Goal: Task Accomplishment & Management: Complete application form

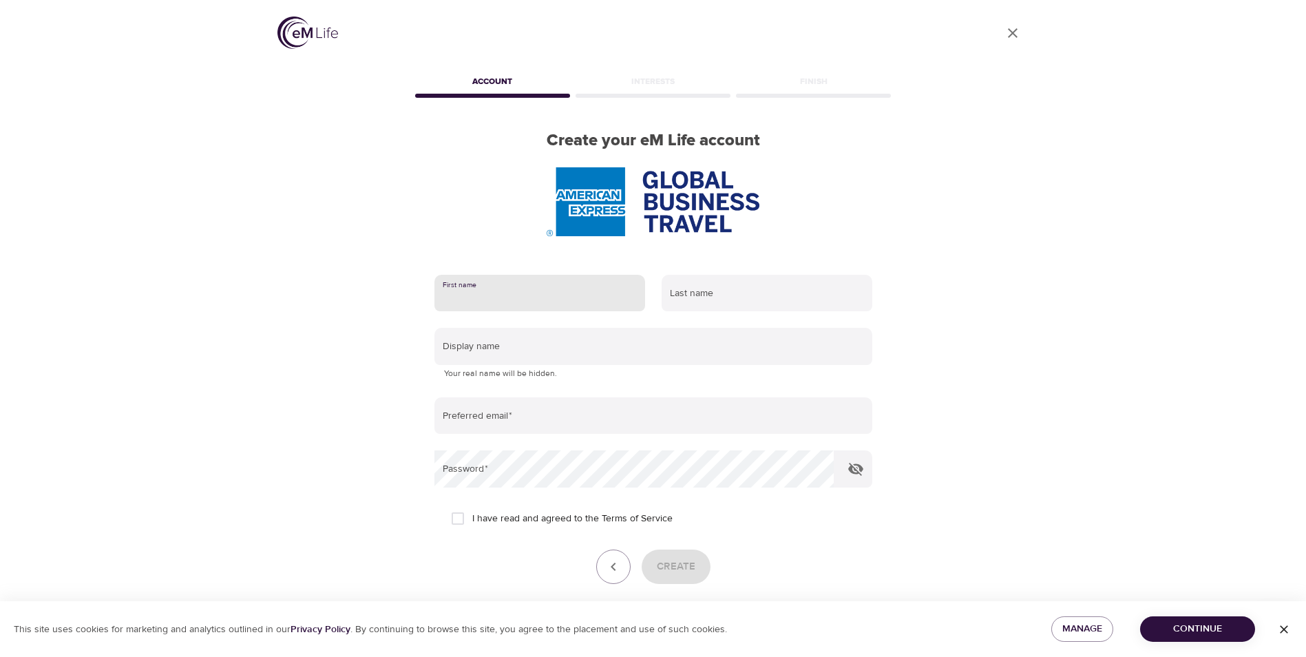
click at [460, 301] on input "text" at bounding box center [539, 293] width 211 height 37
type input "[PERSON_NAME]"
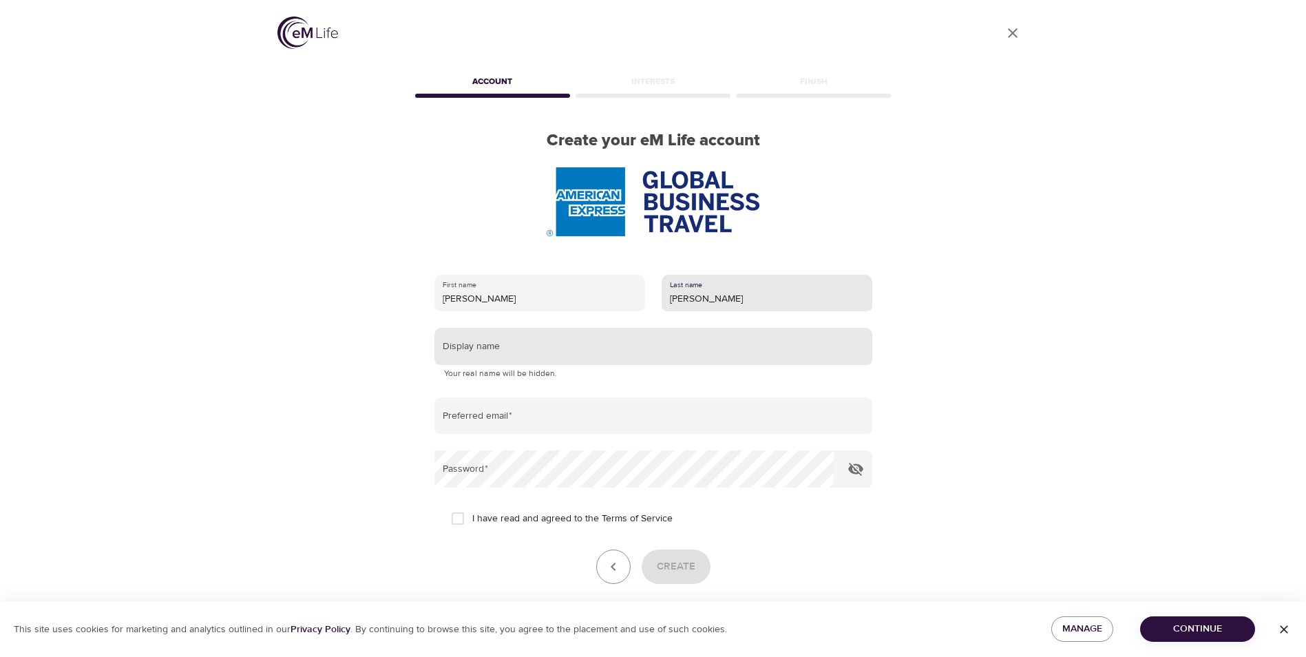
type input "[PERSON_NAME]"
click at [461, 361] on input "text" at bounding box center [653, 346] width 438 height 37
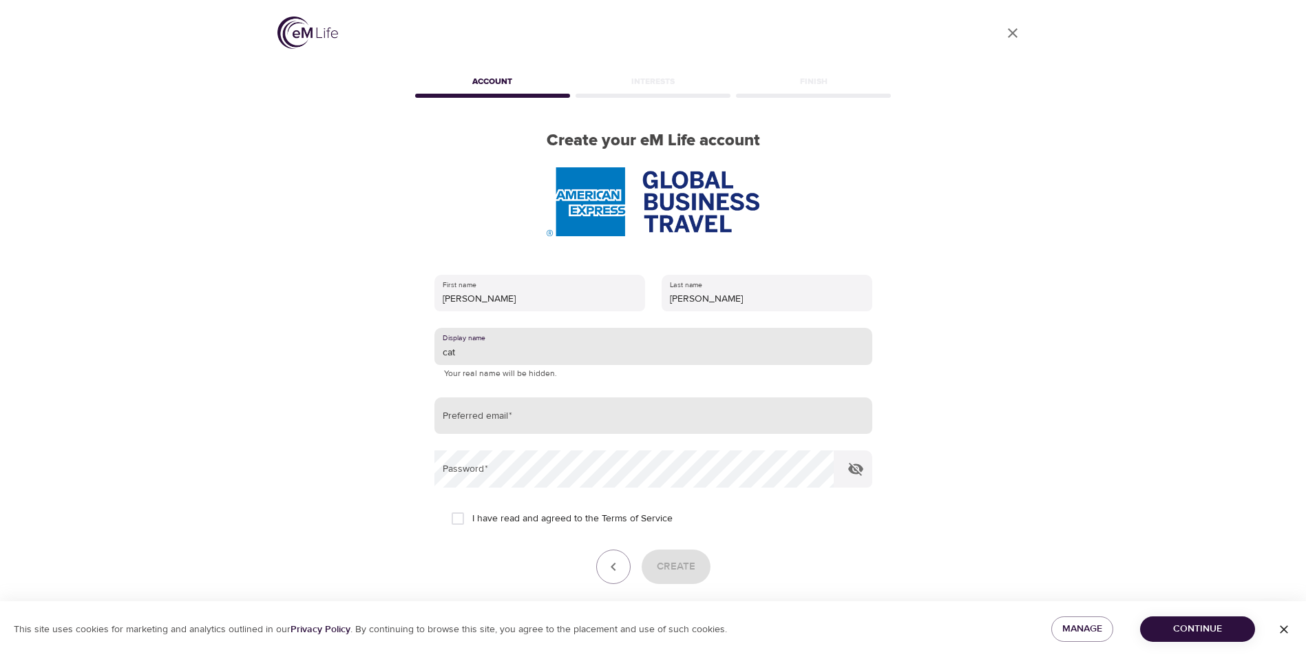
type input "cat"
click at [538, 419] on input "email" at bounding box center [653, 415] width 438 height 37
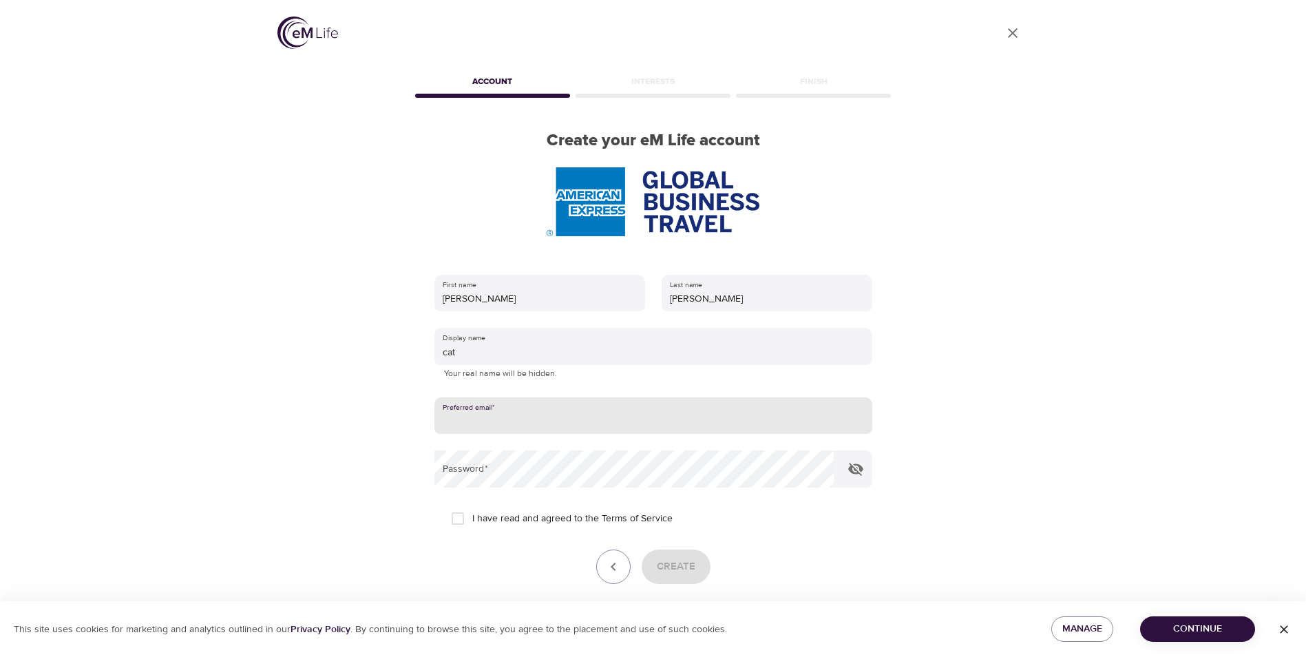
type input "[PERSON_NAME][EMAIL_ADDRESS][DOMAIN_NAME]"
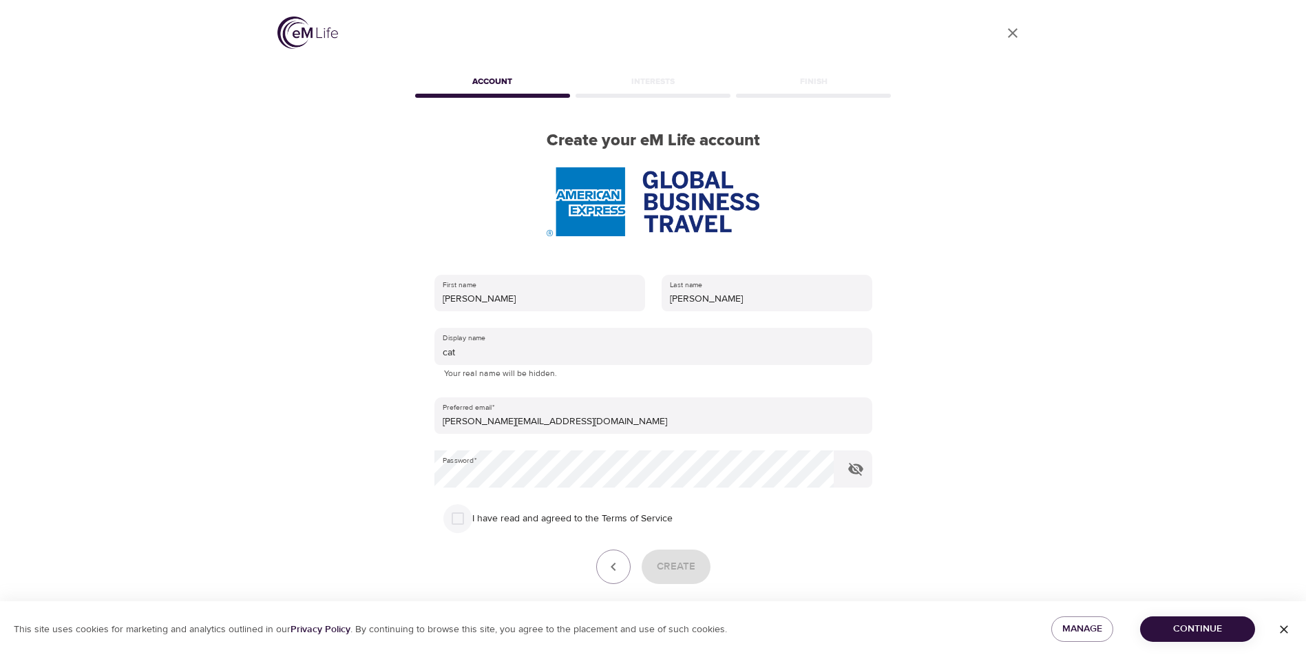
click at [460, 515] on input "I have read and agreed to the Terms of Service" at bounding box center [457, 518] width 29 height 29
checkbox input "true"
click at [675, 565] on span "Create" at bounding box center [676, 567] width 39 height 18
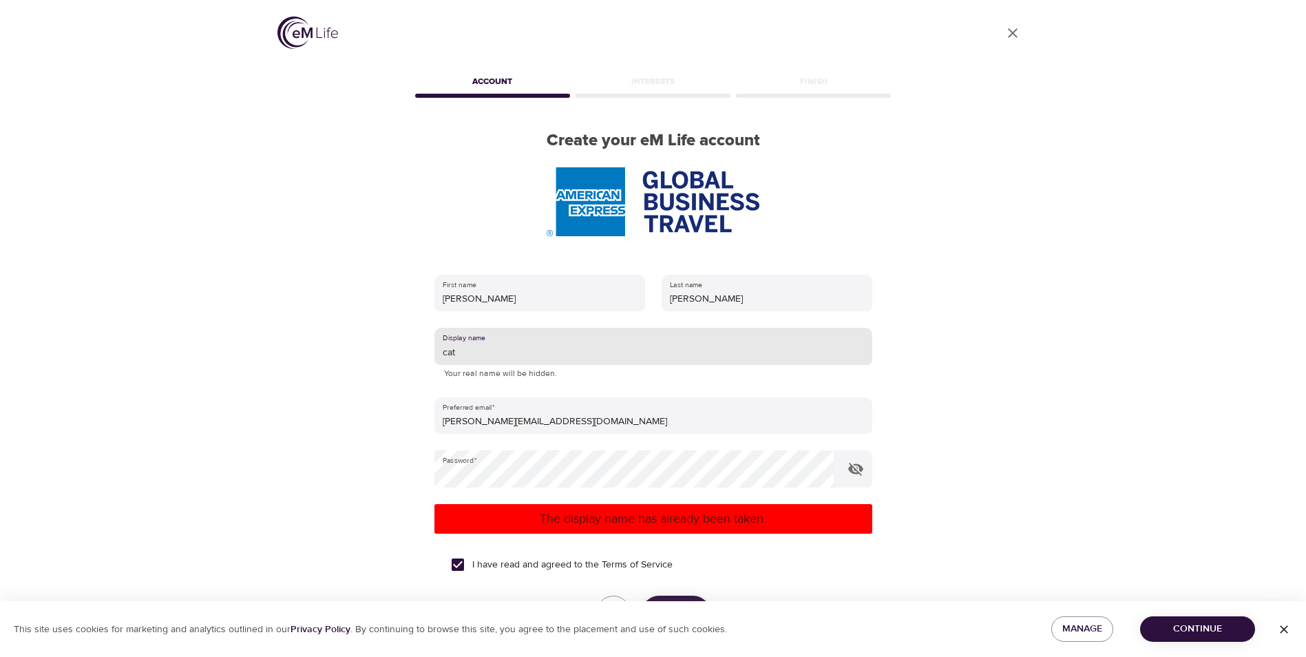
drag, startPoint x: 460, startPoint y: 352, endPoint x: 438, endPoint y: 348, distance: 23.2
click at [438, 348] on input "cat" at bounding box center [653, 346] width 438 height 37
click at [681, 597] on button "Create" at bounding box center [676, 612] width 69 height 34
drag, startPoint x: 463, startPoint y: 352, endPoint x: 412, endPoint y: 350, distance: 51.0
click at [412, 350] on div "First name [PERSON_NAME] Last name [PERSON_NAME] Display name catc Your real na…" at bounding box center [653, 471] width 482 height 437
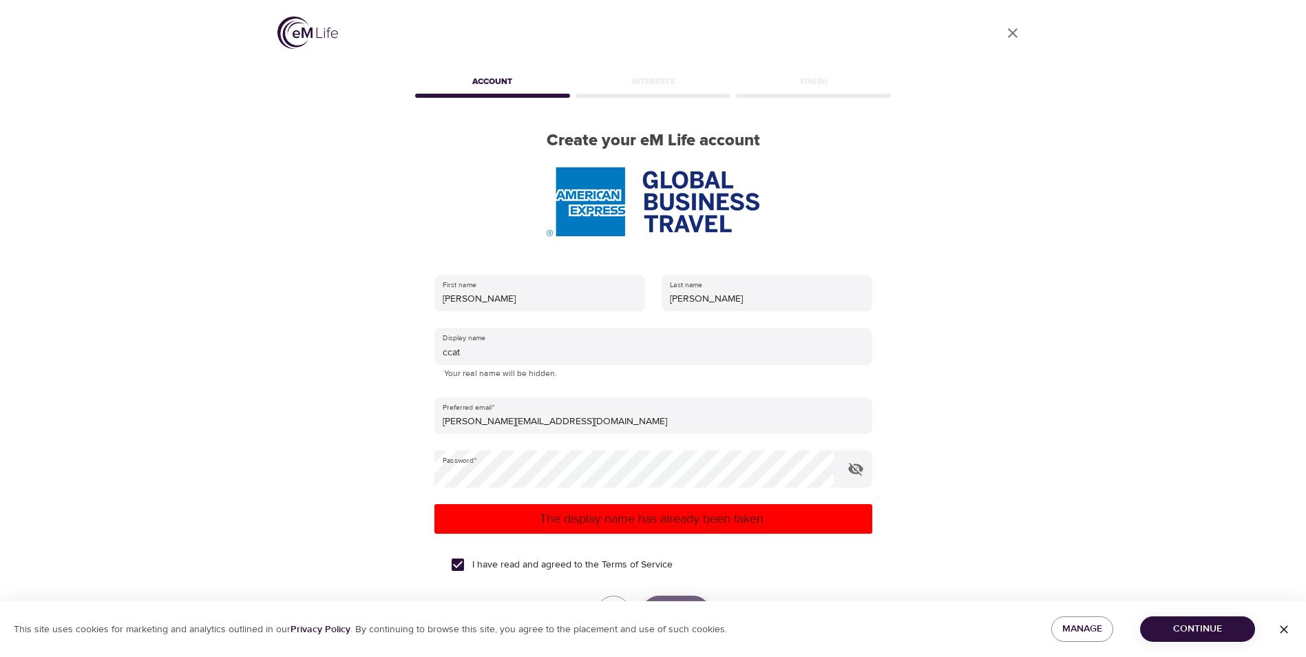
click at [681, 598] on button "Create" at bounding box center [676, 612] width 69 height 34
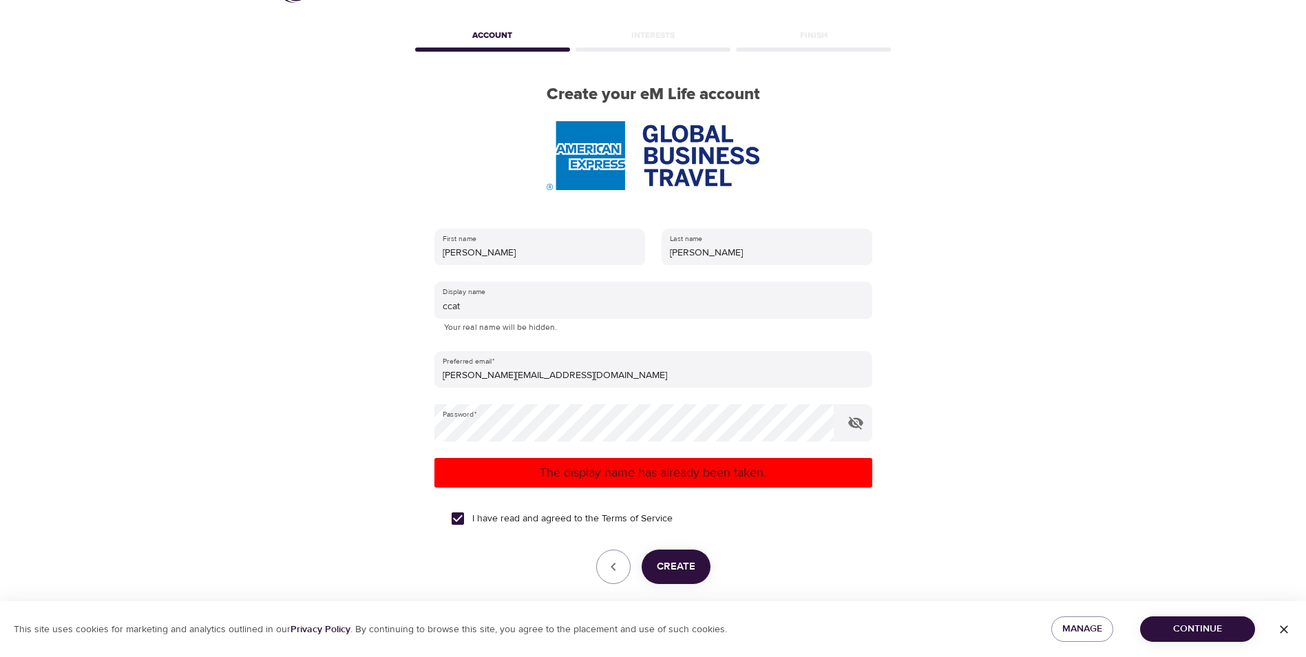
scroll to position [104, 0]
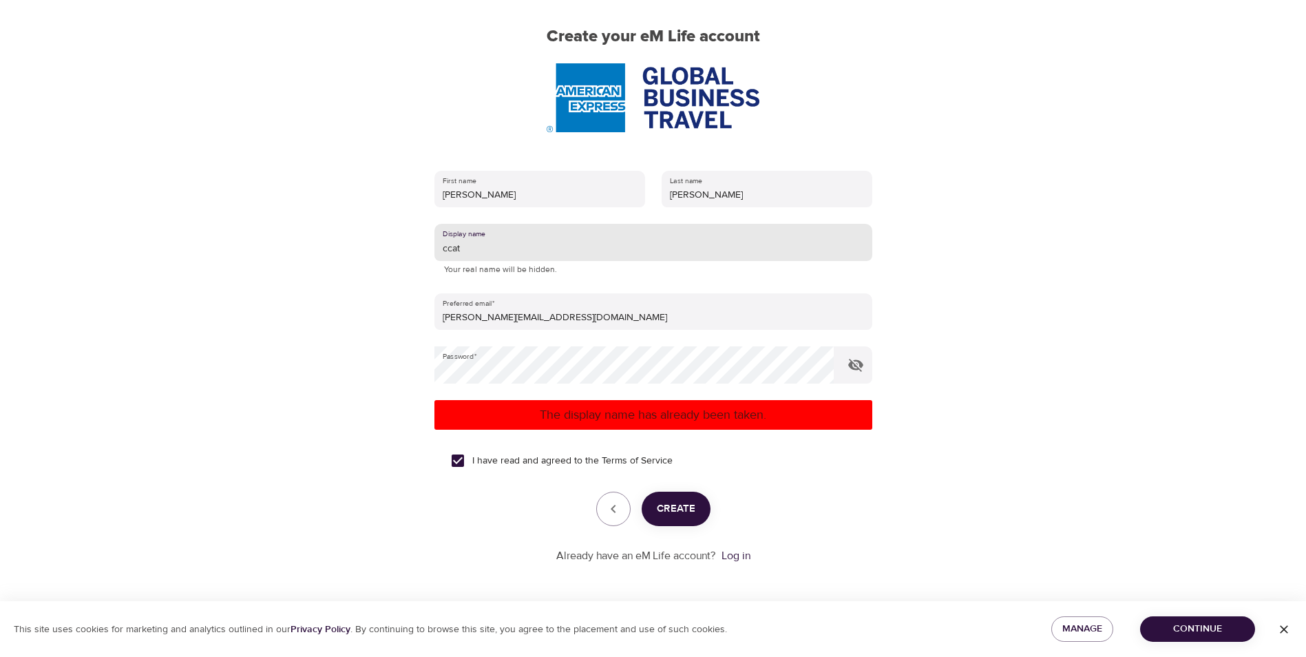
drag, startPoint x: 467, startPoint y: 250, endPoint x: 374, endPoint y: 246, distance: 93.7
click at [374, 246] on div "User Profile Account Interests Finish Create your eM Life account First name [P…" at bounding box center [653, 224] width 785 height 657
click at [684, 509] on span "Create" at bounding box center [676, 509] width 39 height 18
drag, startPoint x: 454, startPoint y: 251, endPoint x: 430, endPoint y: 247, distance: 24.3
click at [430, 247] on div "First name [PERSON_NAME] Last name [PERSON_NAME] Display name me Your real name…" at bounding box center [653, 367] width 482 height 437
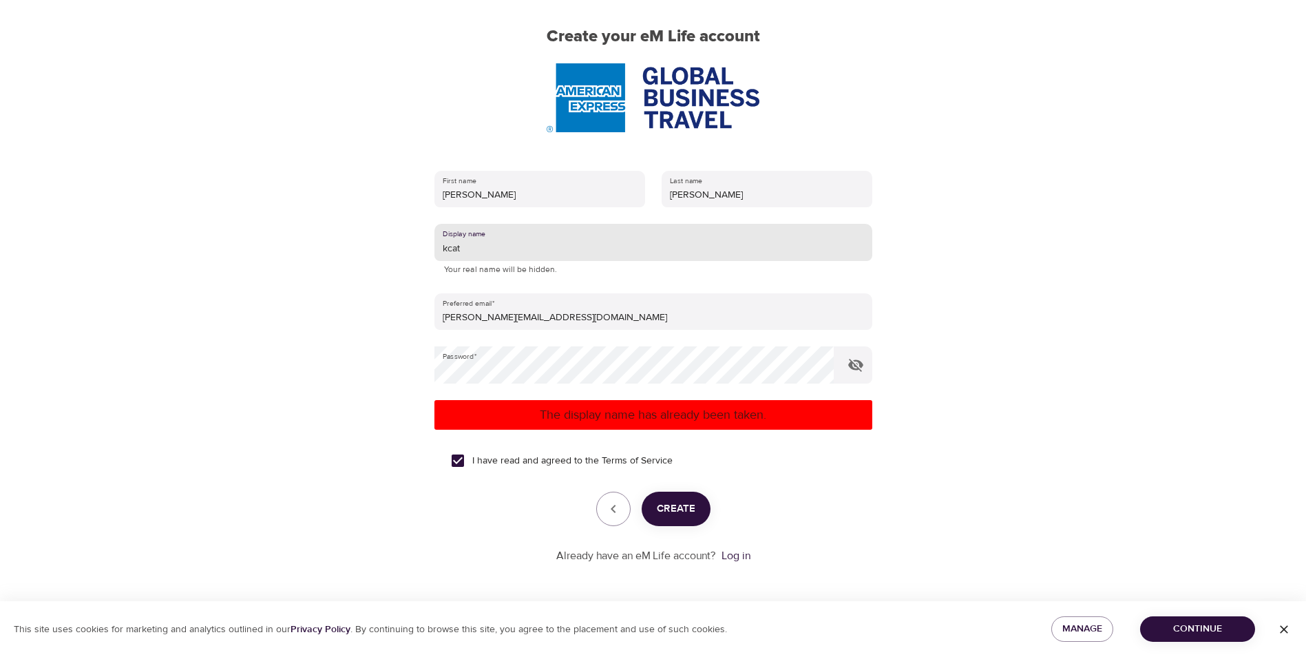
click at [677, 504] on span "Create" at bounding box center [676, 509] width 39 height 18
click at [463, 248] on input "kcat" at bounding box center [653, 242] width 438 height 37
type input "kcat2260"
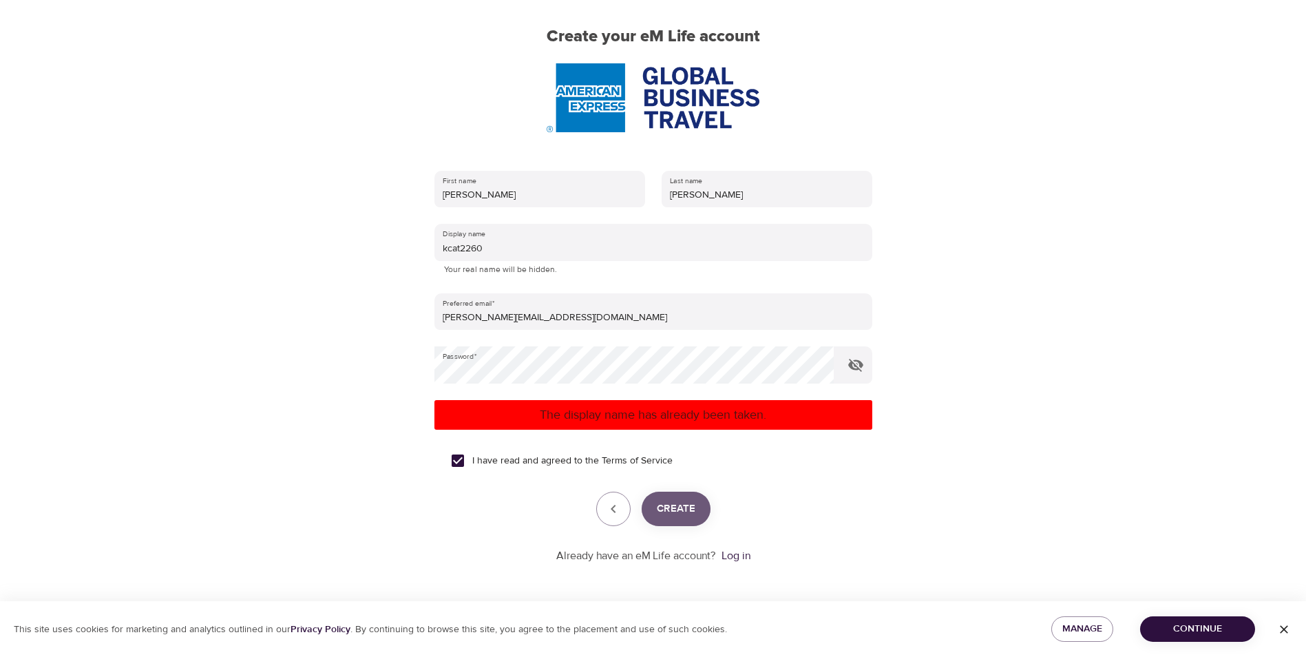
click at [672, 507] on span "Create" at bounding box center [676, 509] width 39 height 18
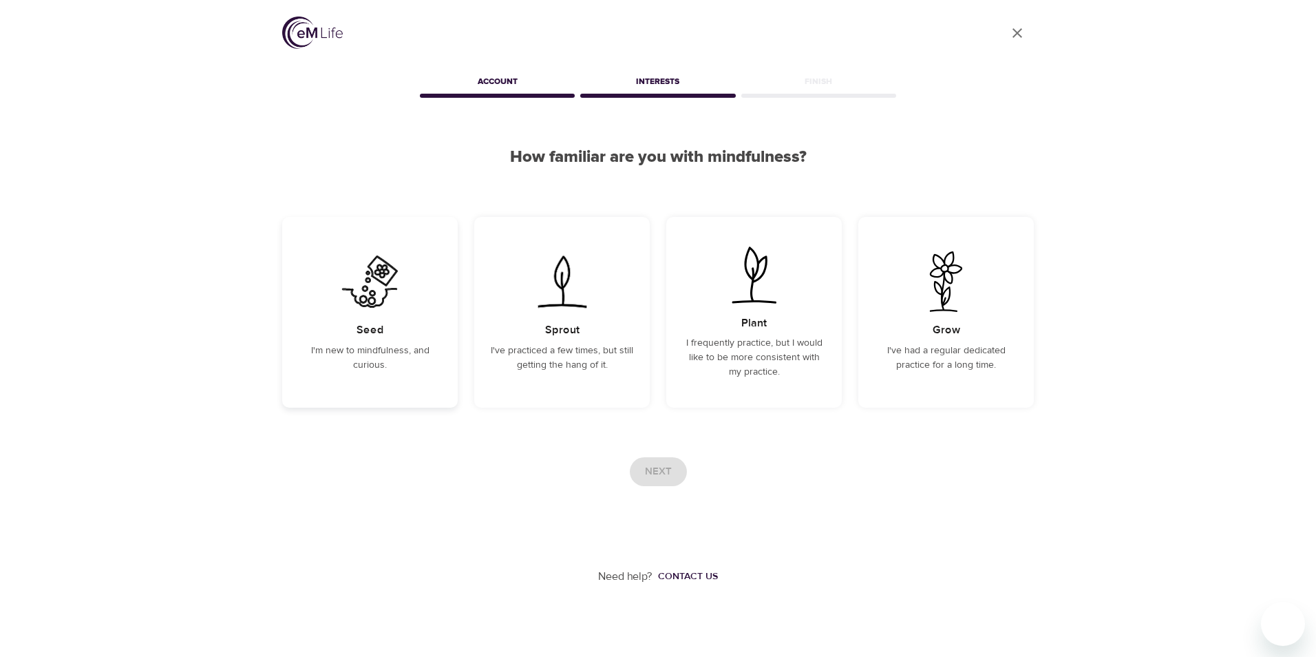
click at [373, 315] on div "Seed I'm new to mindfulness, and curious." at bounding box center [370, 312] width 176 height 191
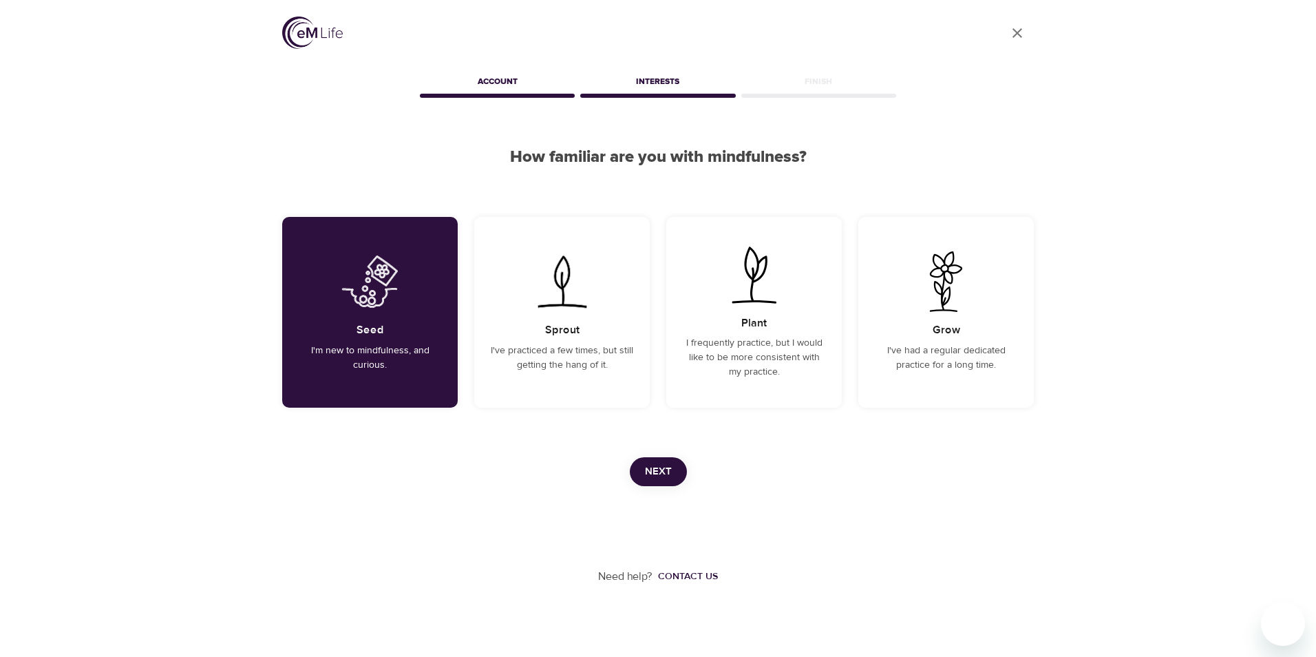
click at [653, 476] on span "Next" at bounding box center [658, 472] width 27 height 18
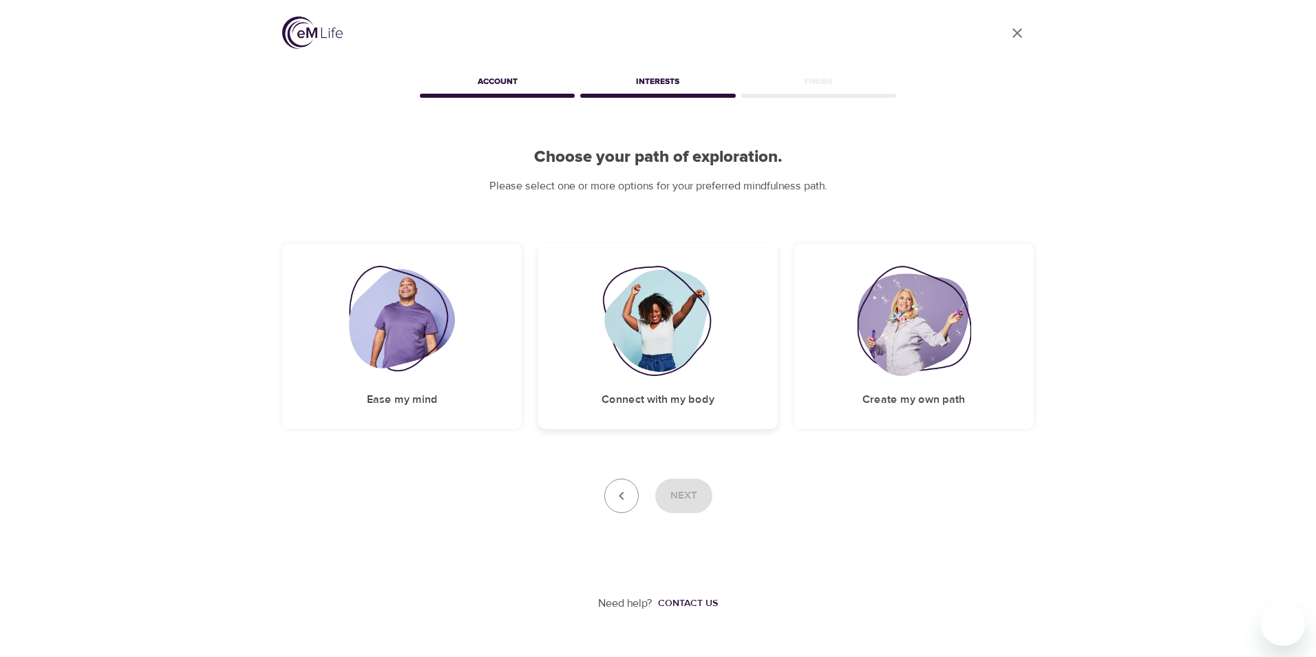
click at [655, 335] on img at bounding box center [658, 321] width 112 height 110
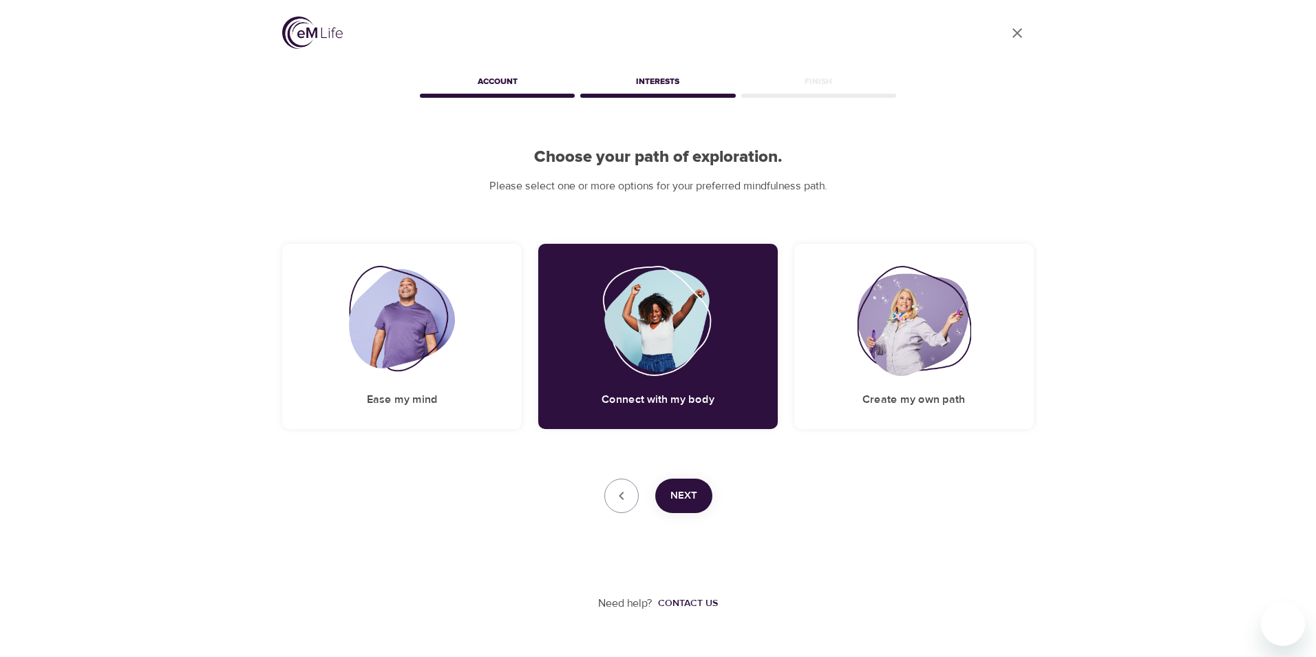
click at [686, 495] on span "Next" at bounding box center [683, 496] width 27 height 18
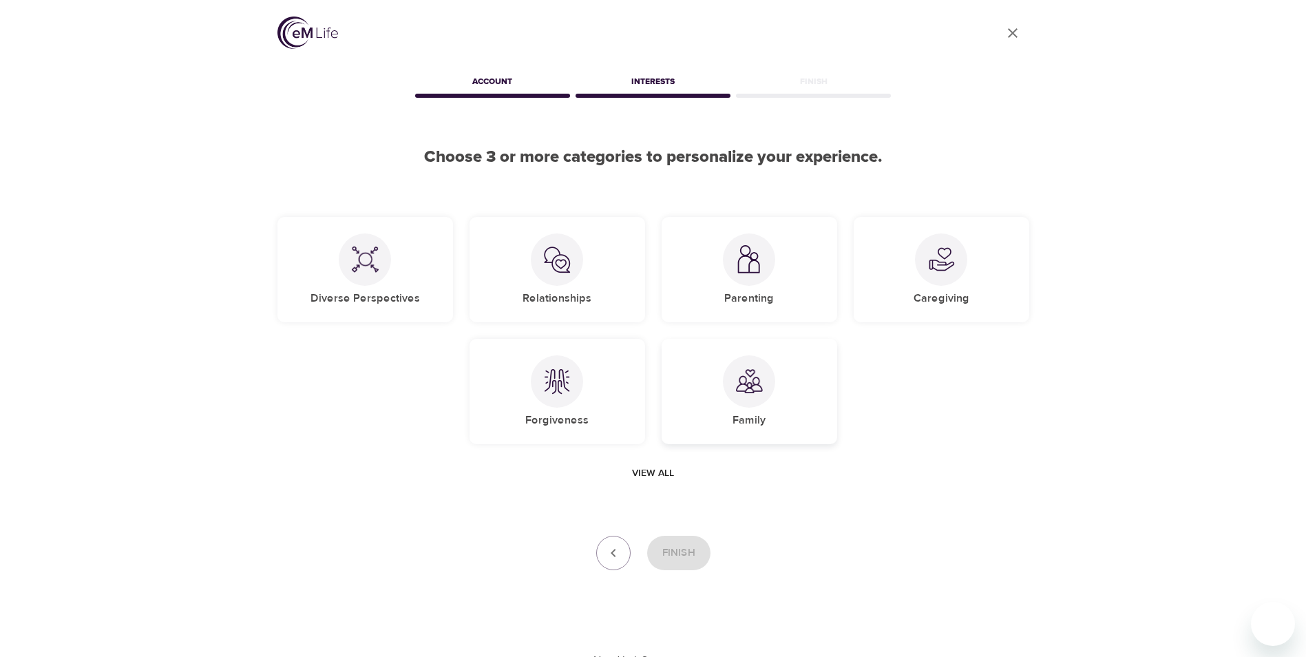
click at [730, 393] on div at bounding box center [749, 381] width 52 height 52
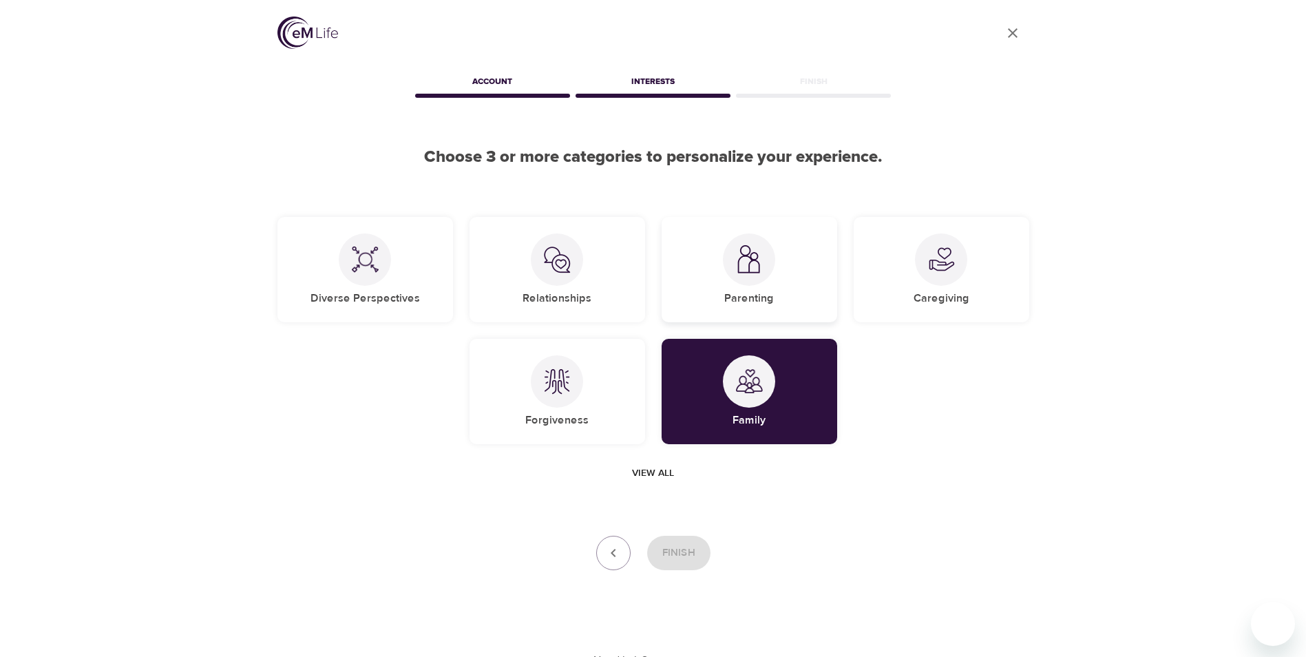
click at [761, 275] on div at bounding box center [749, 259] width 52 height 52
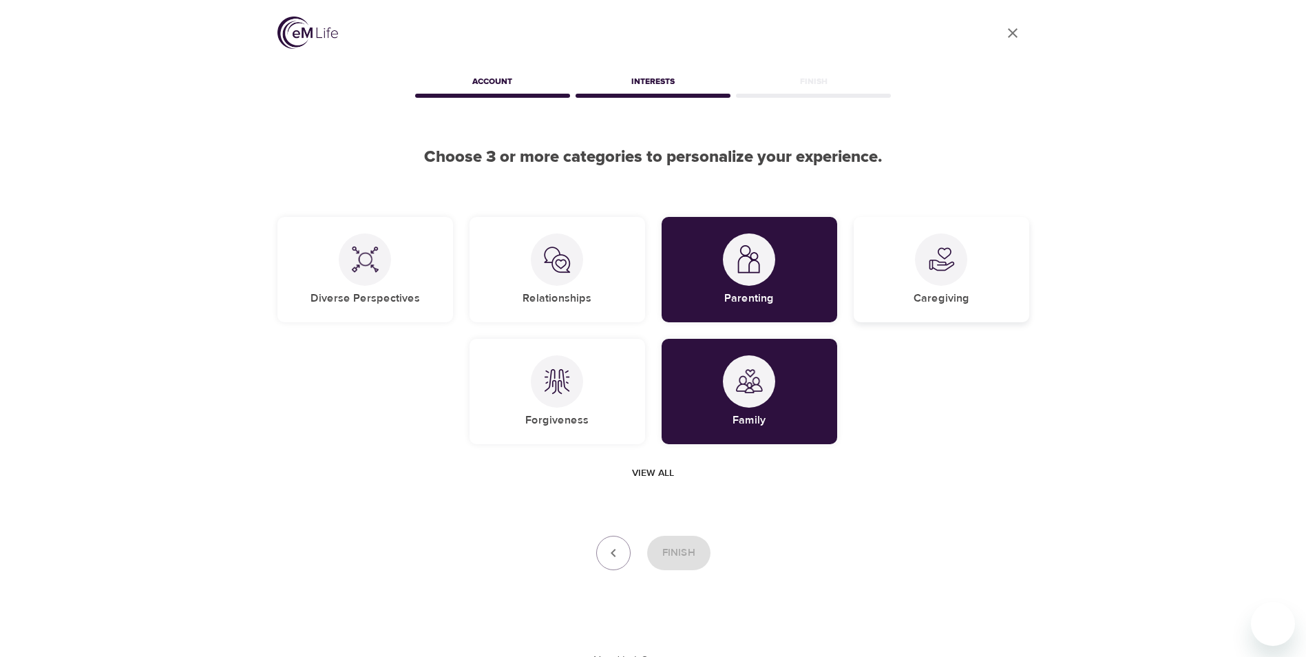
click at [949, 262] on img at bounding box center [941, 260] width 28 height 28
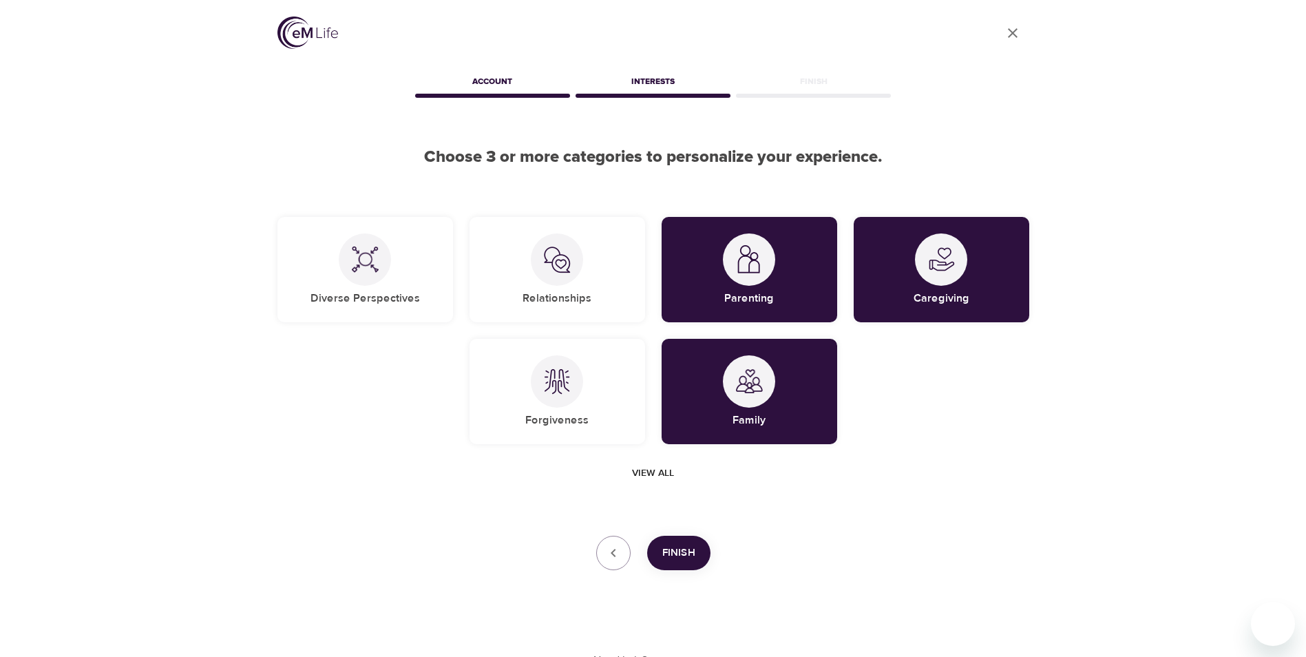
click at [665, 551] on span "Finish" at bounding box center [678, 553] width 33 height 18
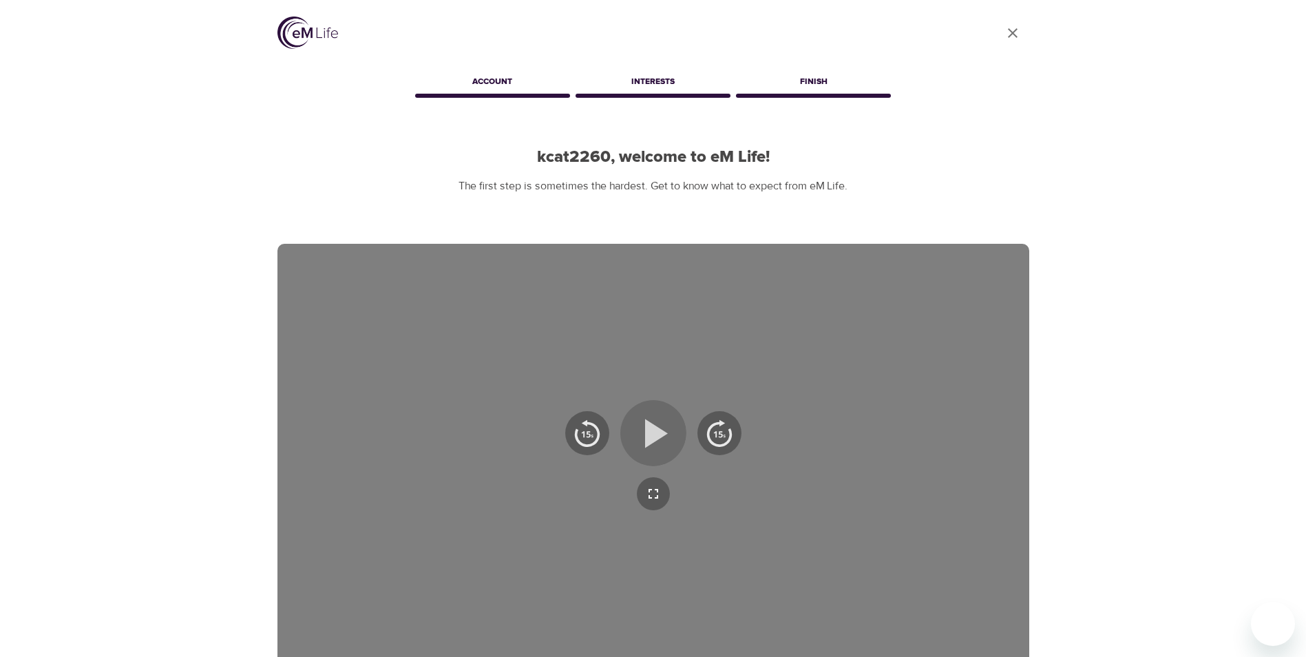
click at [638, 436] on icon "button" at bounding box center [653, 433] width 50 height 50
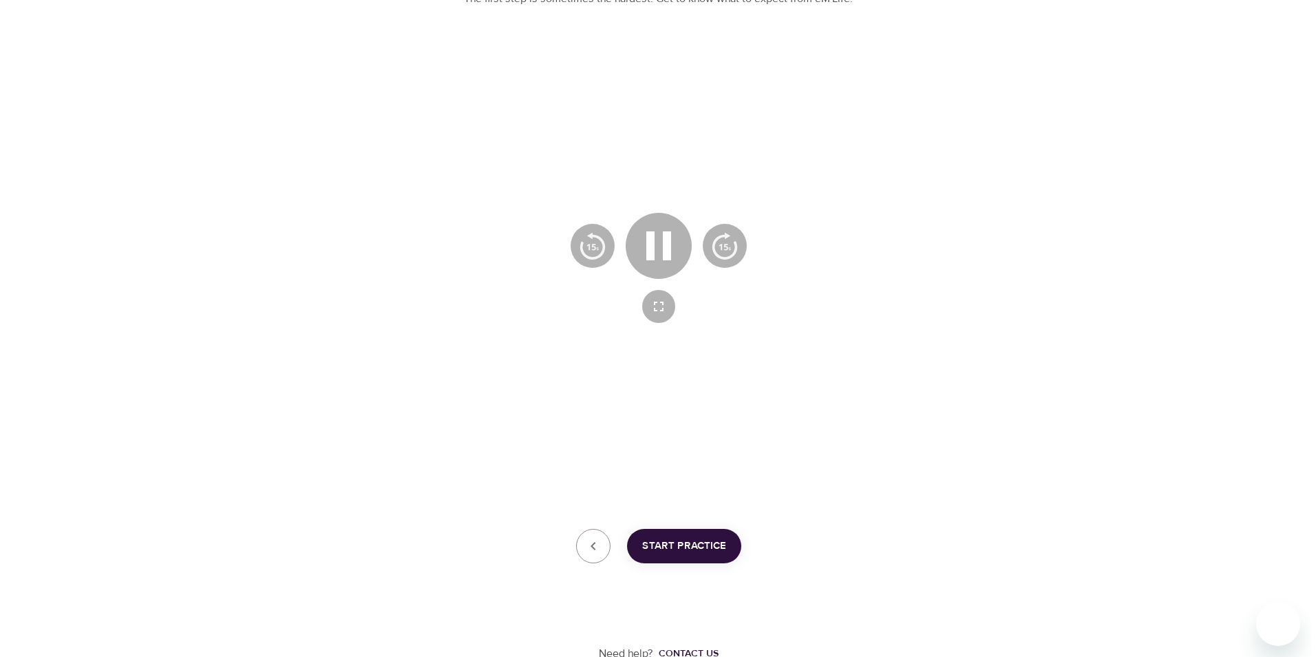
scroll to position [192, 0]
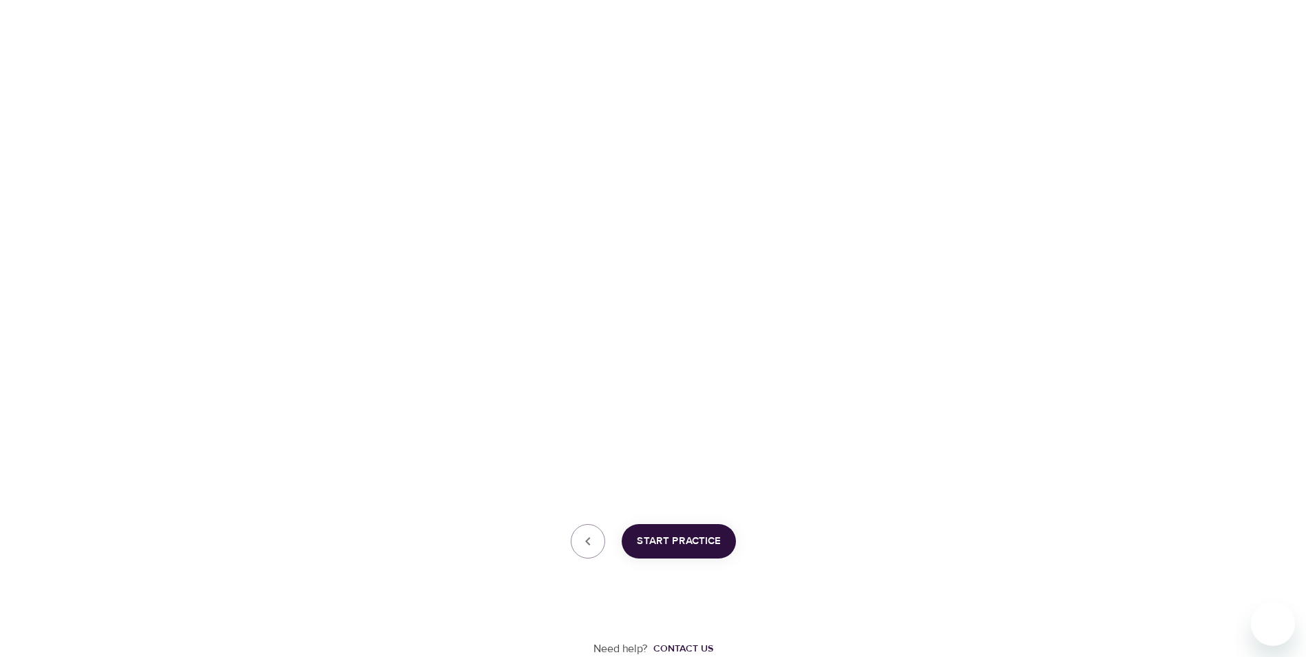
click at [668, 538] on span "Start Practice" at bounding box center [679, 541] width 84 height 18
